Goal: Find specific page/section: Find specific page/section

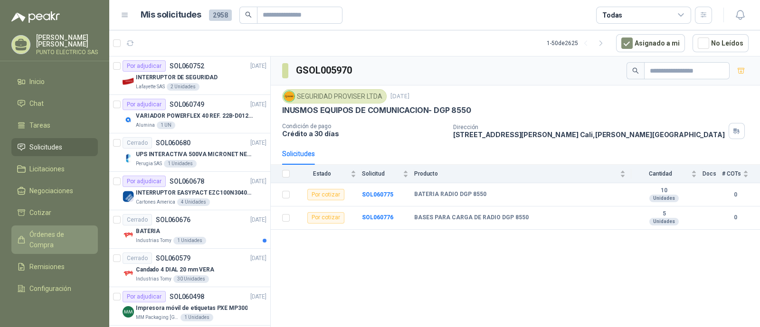
click at [54, 230] on span "Órdenes de Compra" at bounding box center [58, 239] width 59 height 21
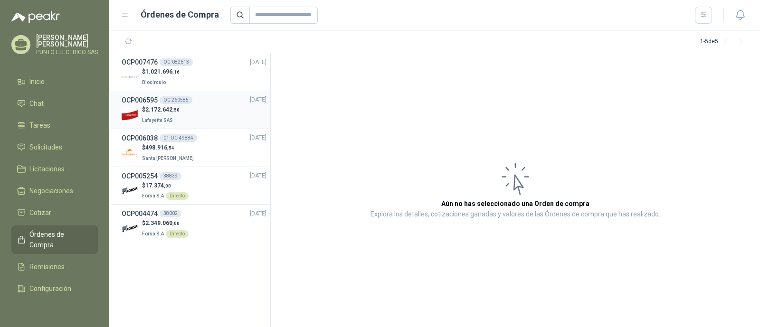
click at [188, 114] on div "$ 2.172.642 ,50 Lafayette SAS" at bounding box center [194, 114] width 145 height 19
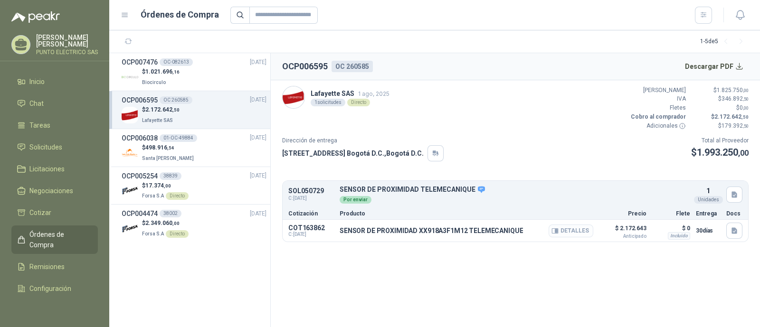
click at [578, 233] on button "Detalles" at bounding box center [571, 231] width 45 height 13
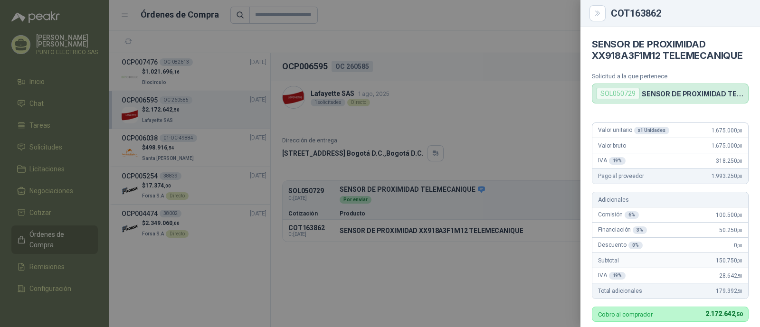
click at [461, 104] on div at bounding box center [380, 163] width 760 height 327
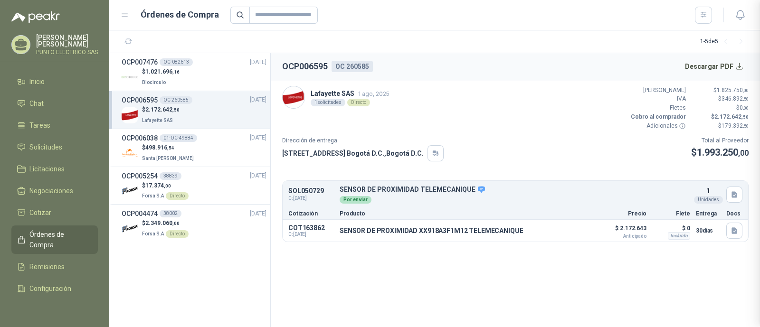
scroll to position [292, 0]
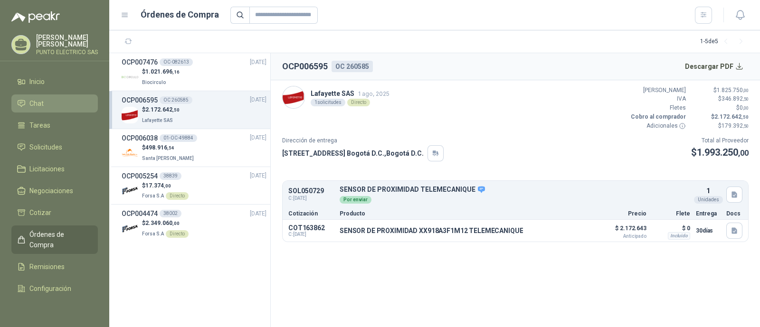
click at [56, 102] on li "Chat" at bounding box center [54, 103] width 75 height 10
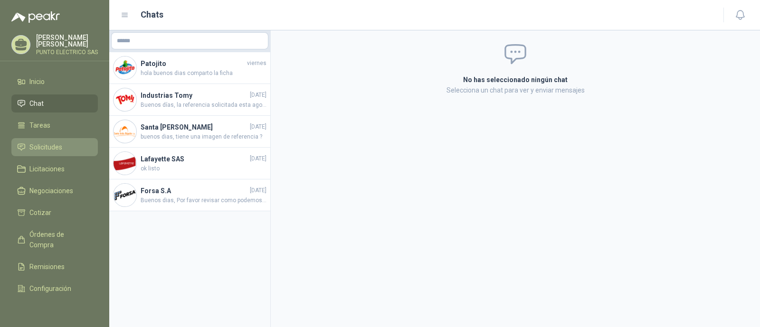
click at [55, 142] on span "Solicitudes" at bounding box center [45, 147] width 33 height 10
